Goal: Task Accomplishment & Management: Use online tool/utility

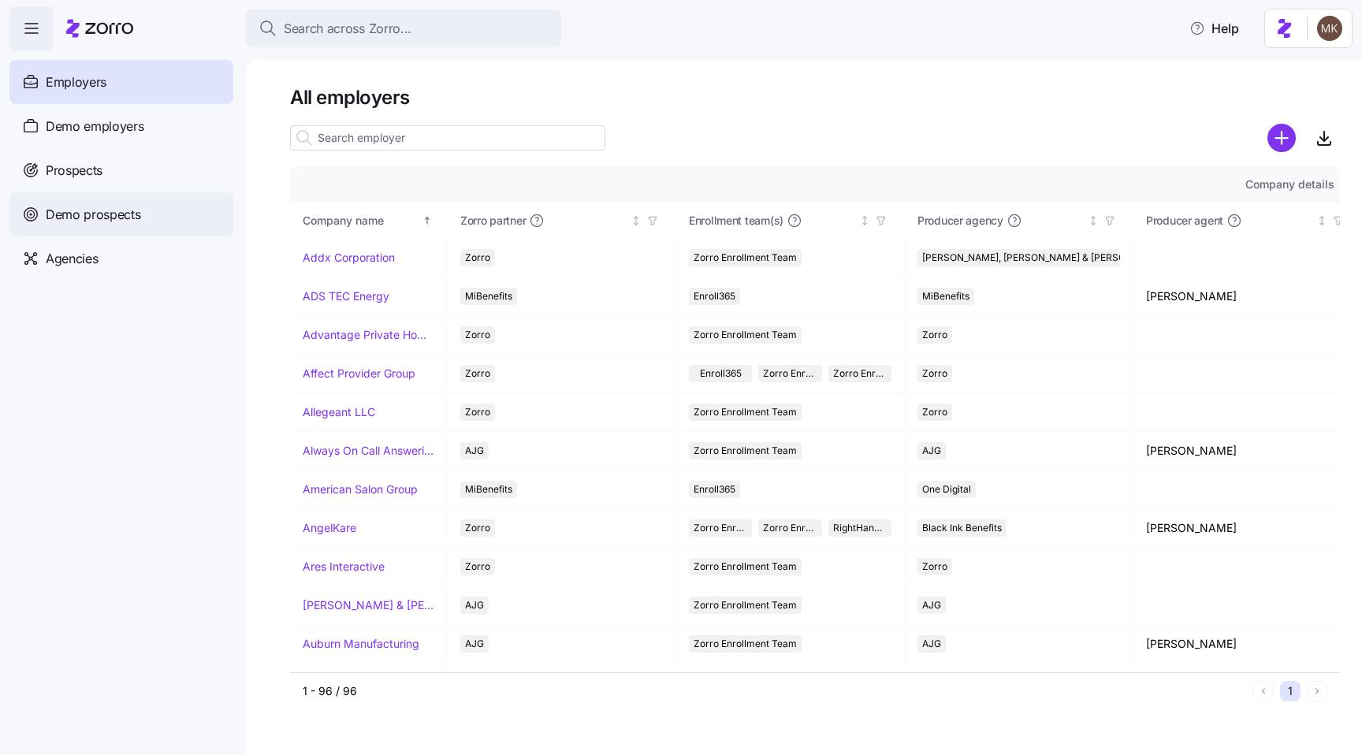
click at [87, 202] on div "Demo prospects" at bounding box center [121, 214] width 224 height 44
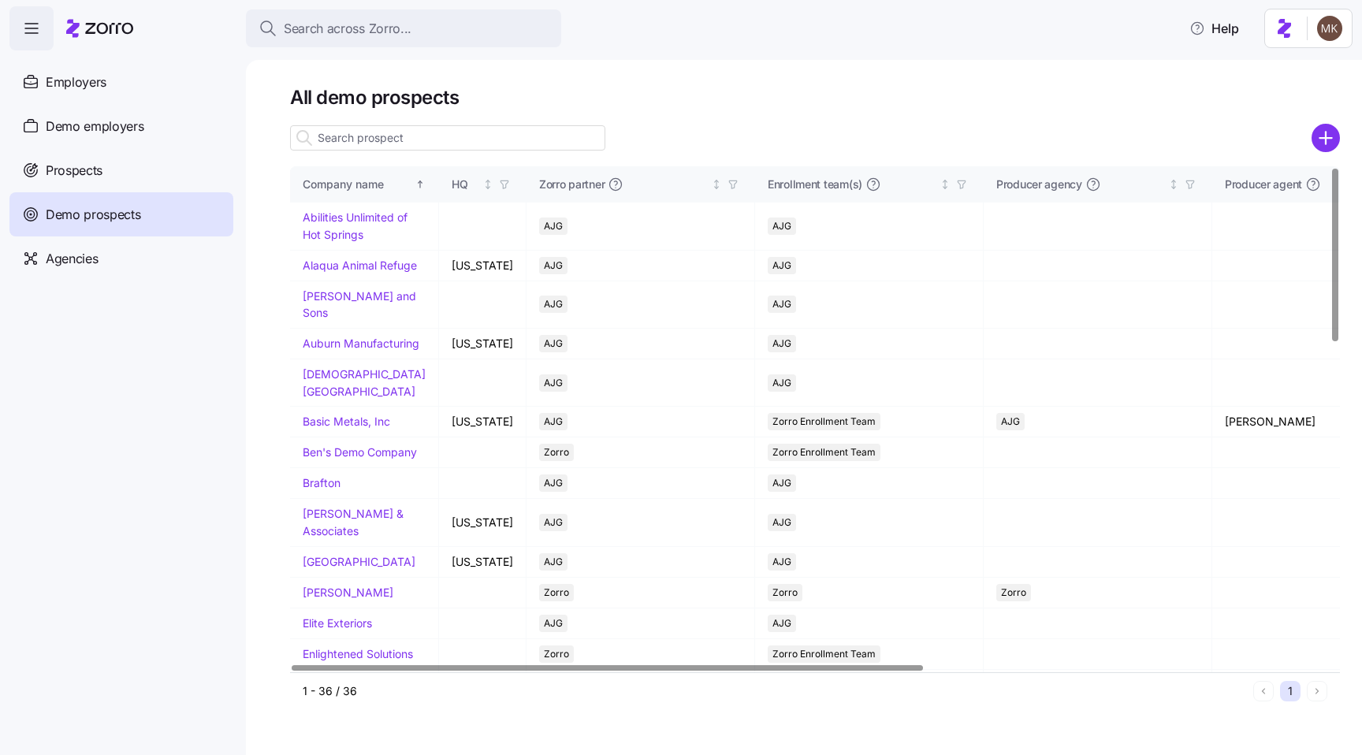
click at [466, 136] on input at bounding box center [447, 137] width 315 height 25
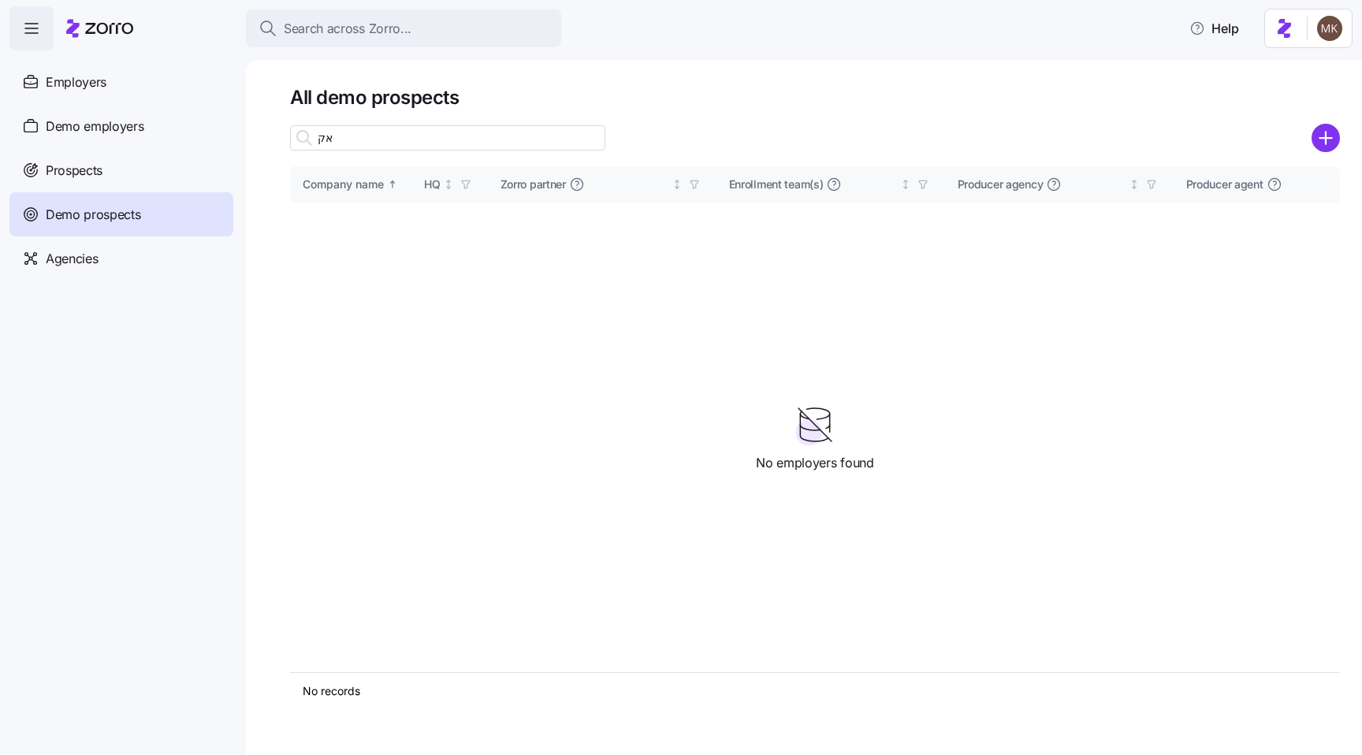
type input "א"
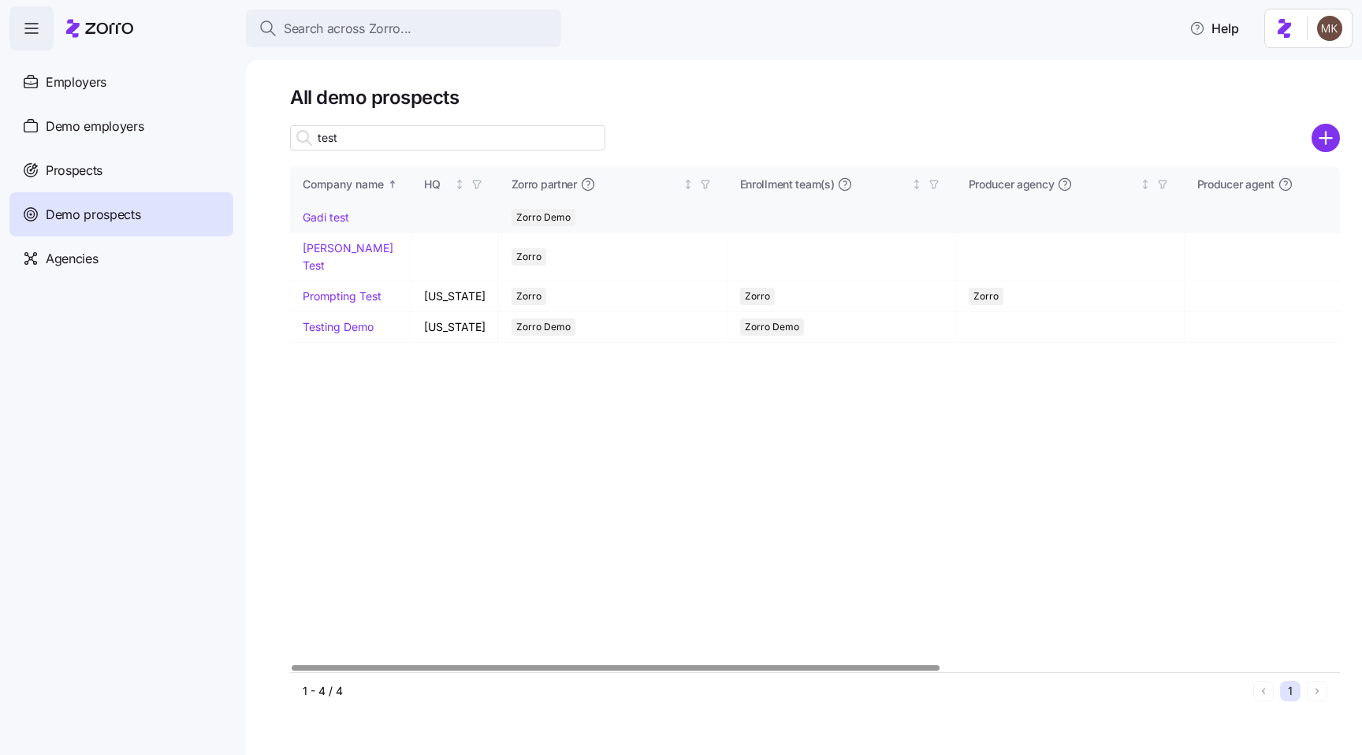
type input "test"
click at [324, 220] on link "Gadi test" at bounding box center [326, 216] width 47 height 13
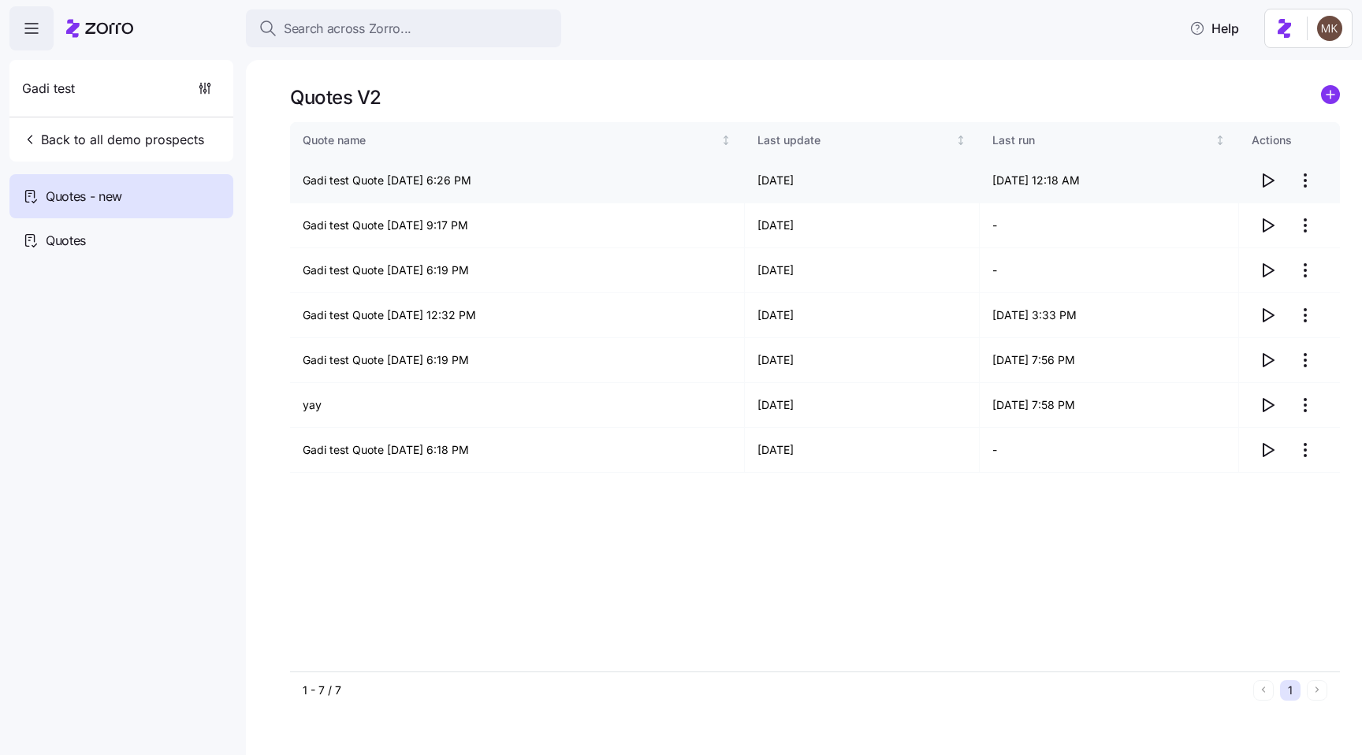
click at [1262, 181] on icon "button" at bounding box center [1267, 180] width 19 height 19
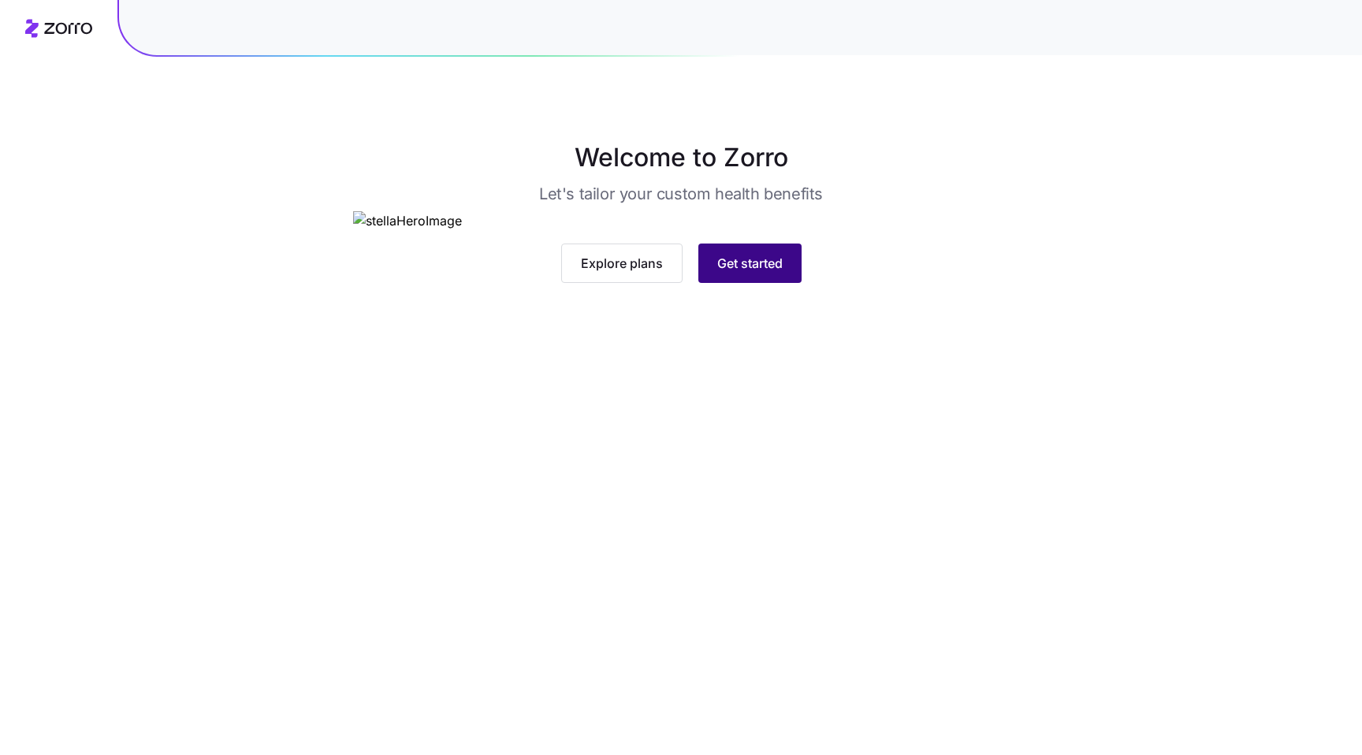
click at [749, 273] on span "Get started" at bounding box center [749, 263] width 65 height 19
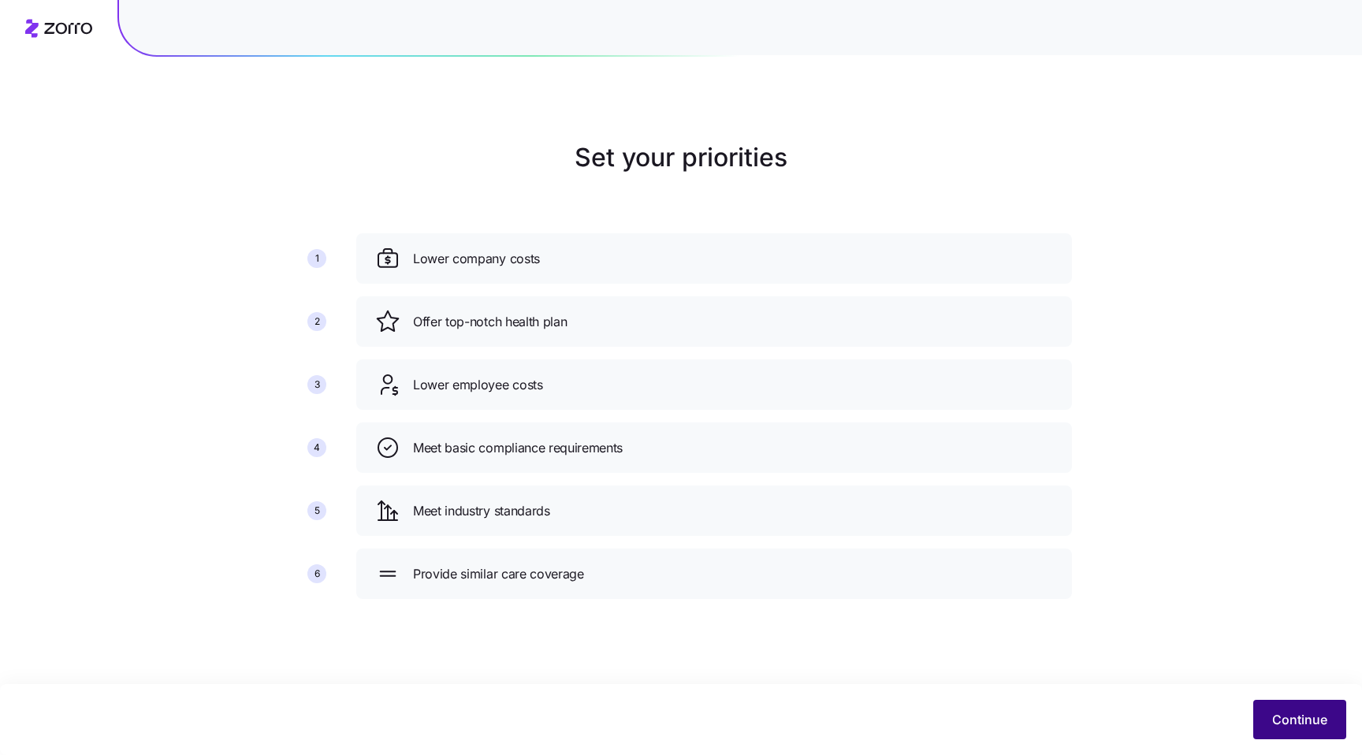
click at [1299, 705] on button "Continue" at bounding box center [1299, 719] width 93 height 39
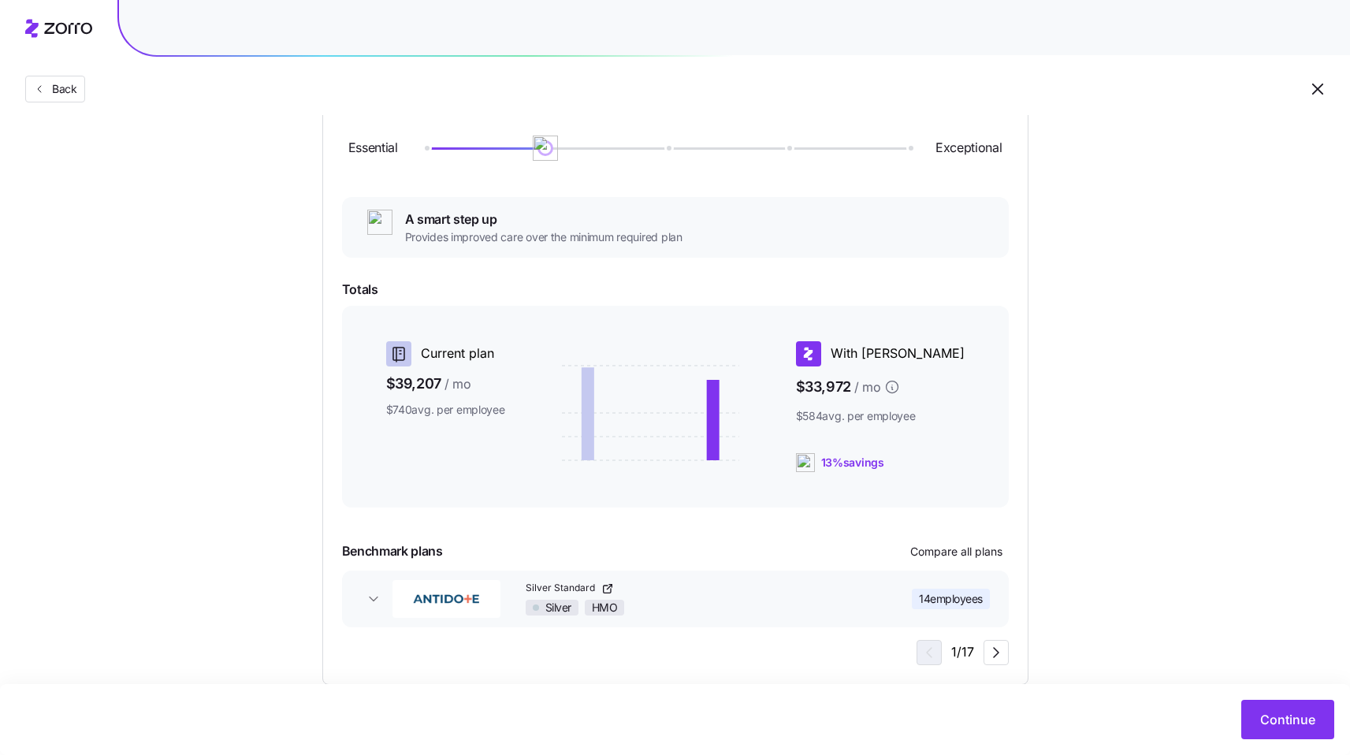
scroll to position [227, 0]
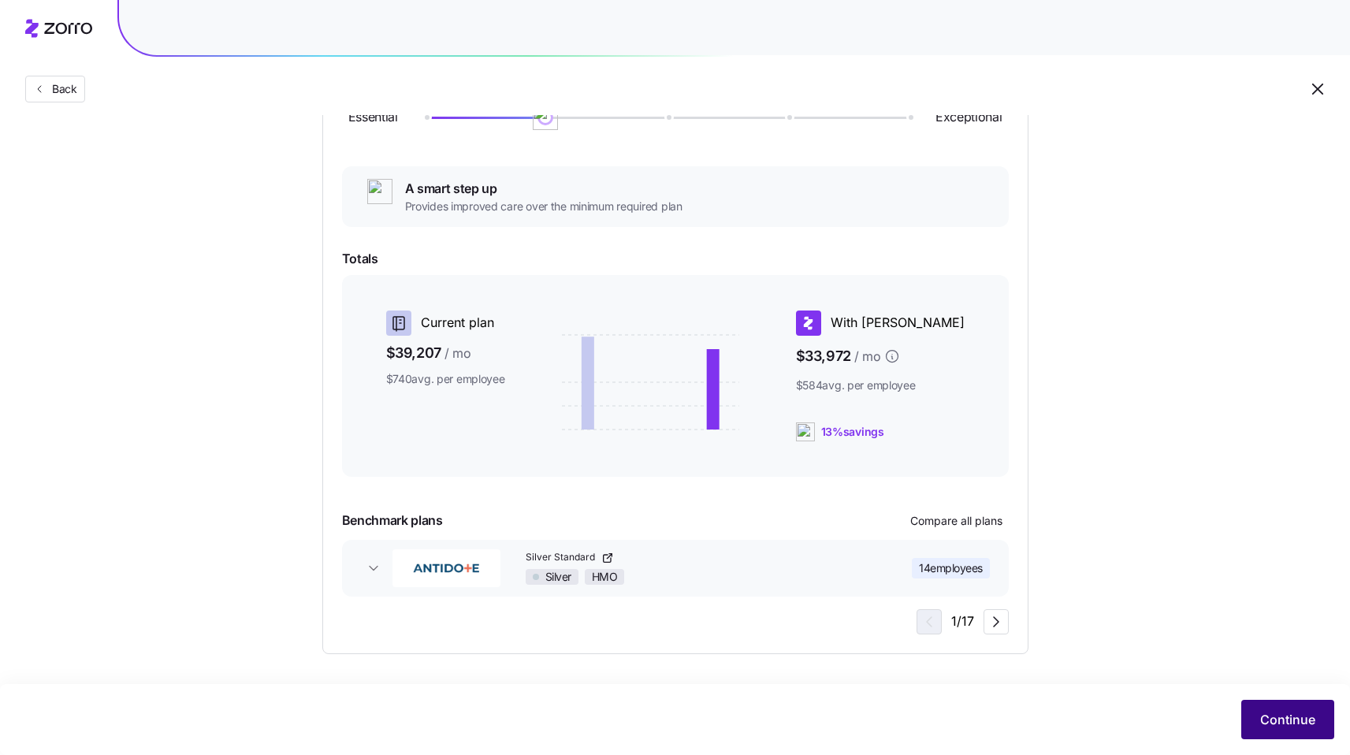
click at [1271, 712] on span "Continue" at bounding box center [1287, 719] width 55 height 19
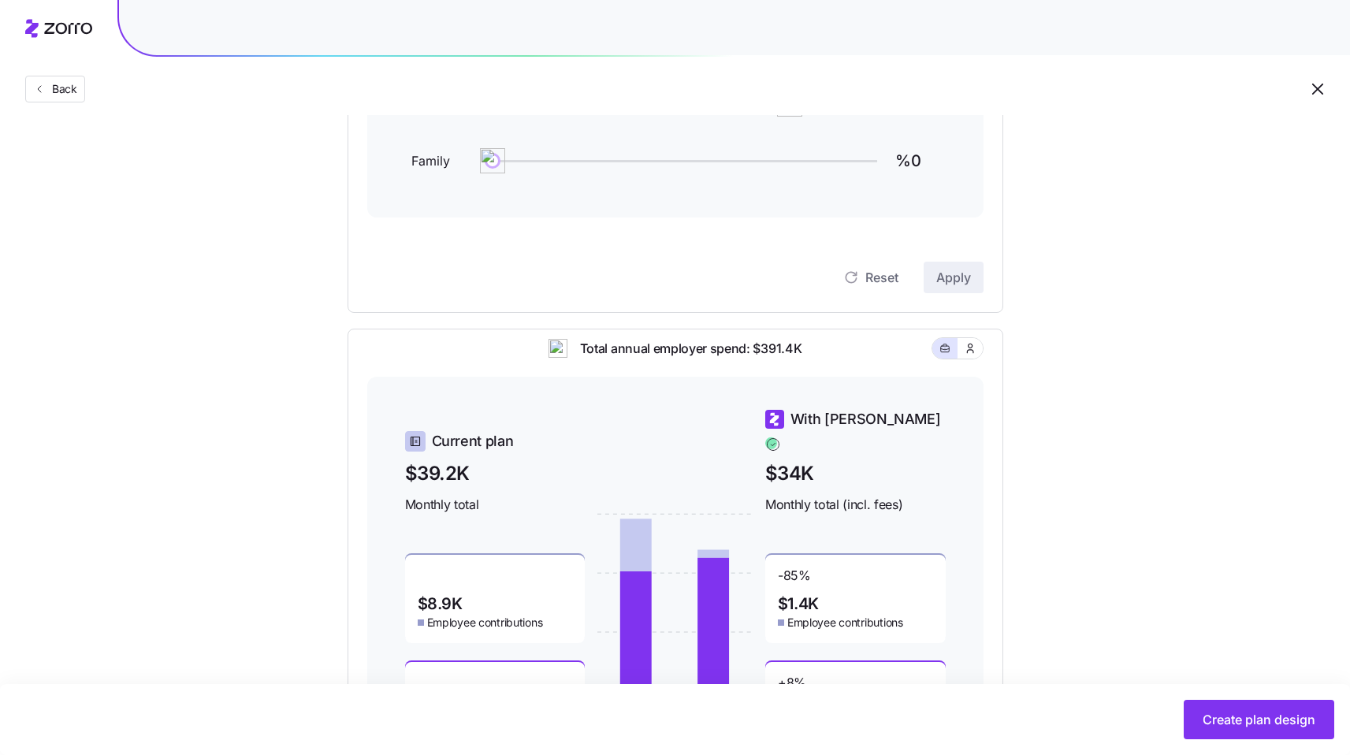
scroll to position [421, 0]
